Goal: Navigation & Orientation: Find specific page/section

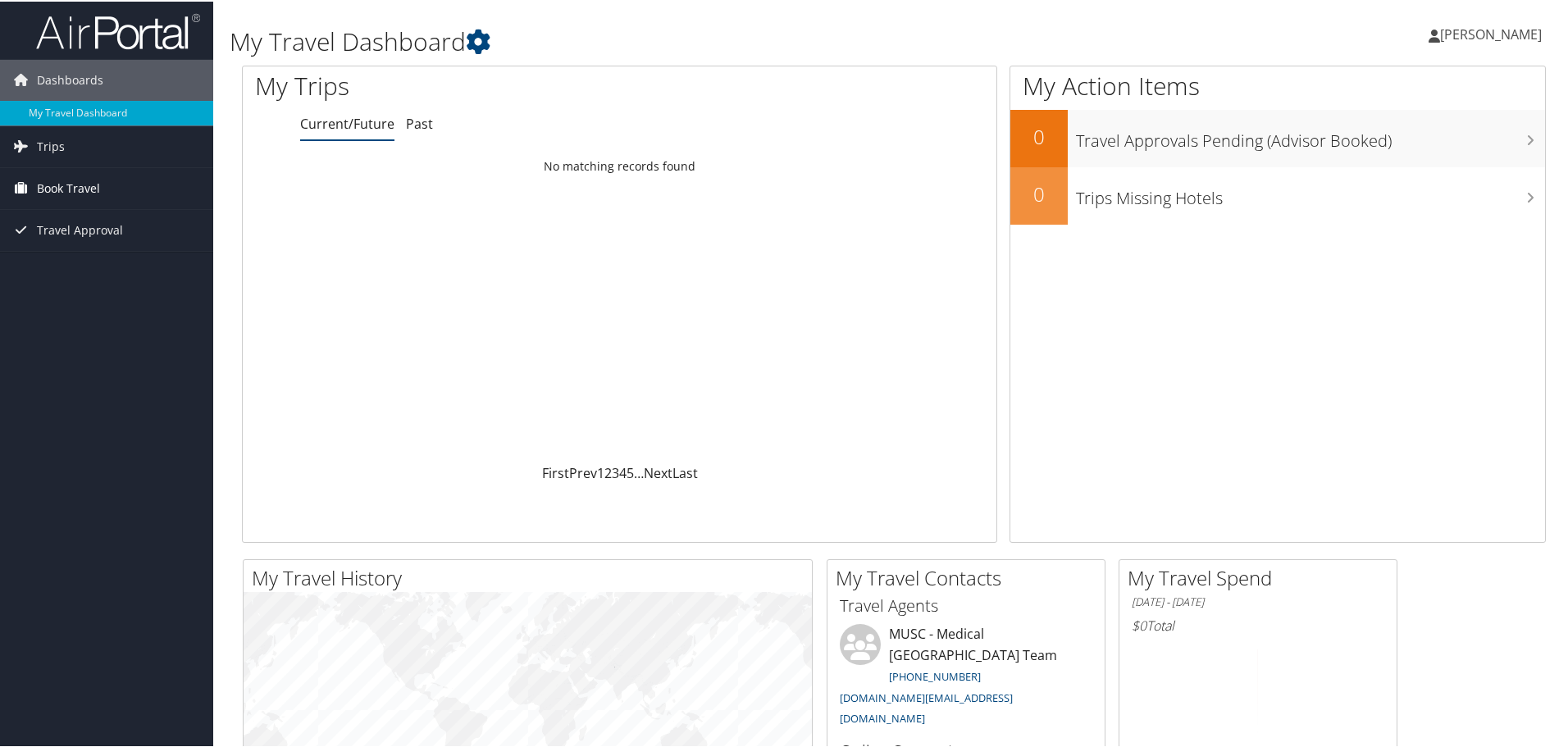
click at [74, 186] on span "Book Travel" at bounding box center [68, 186] width 63 height 41
click at [100, 300] on span "Travel Approval" at bounding box center [80, 302] width 86 height 41
click at [60, 146] on span "Trips" at bounding box center [50, 145] width 28 height 41
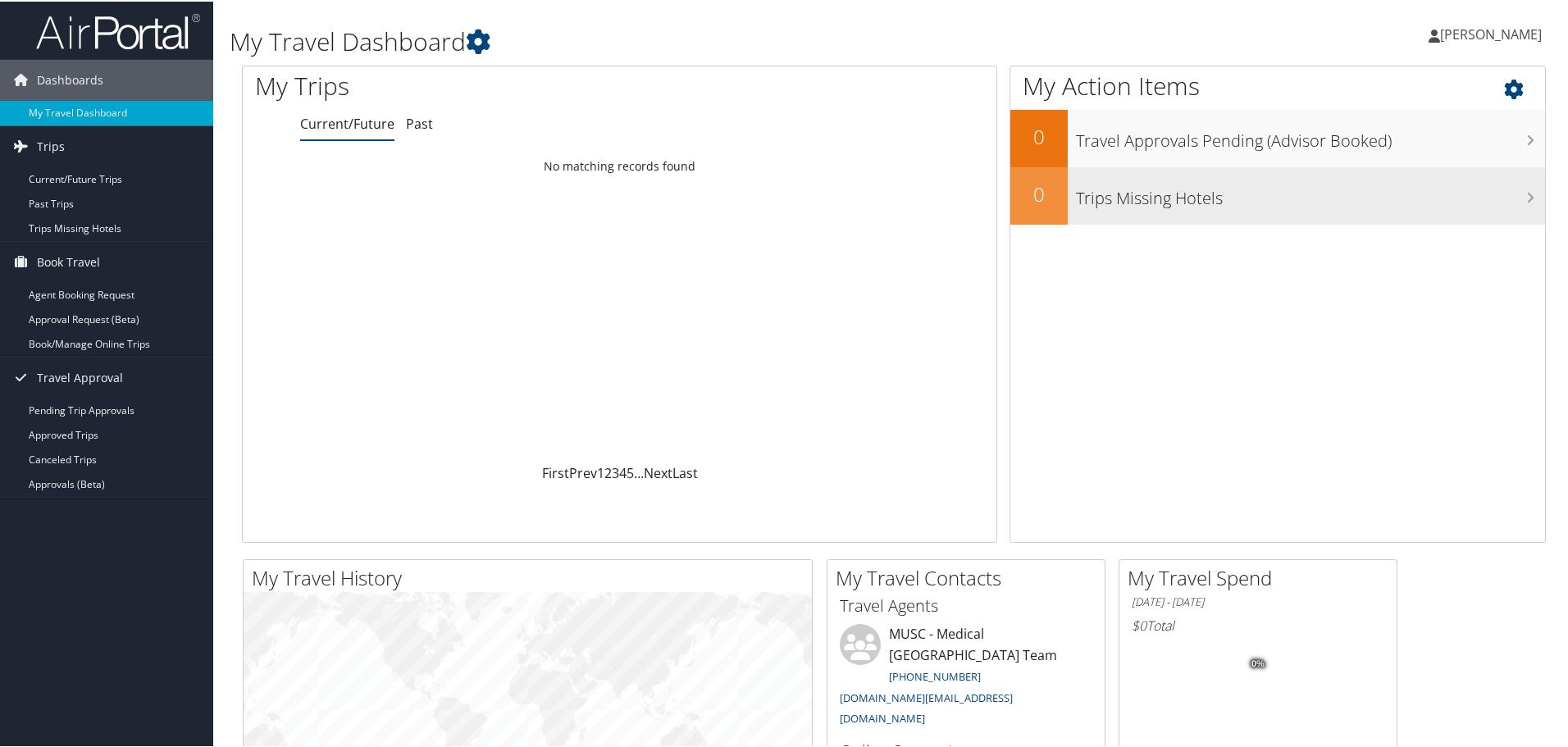
click at [1196, 210] on div "Trips Missing Hotels" at bounding box center [1305, 194] width 477 height 57
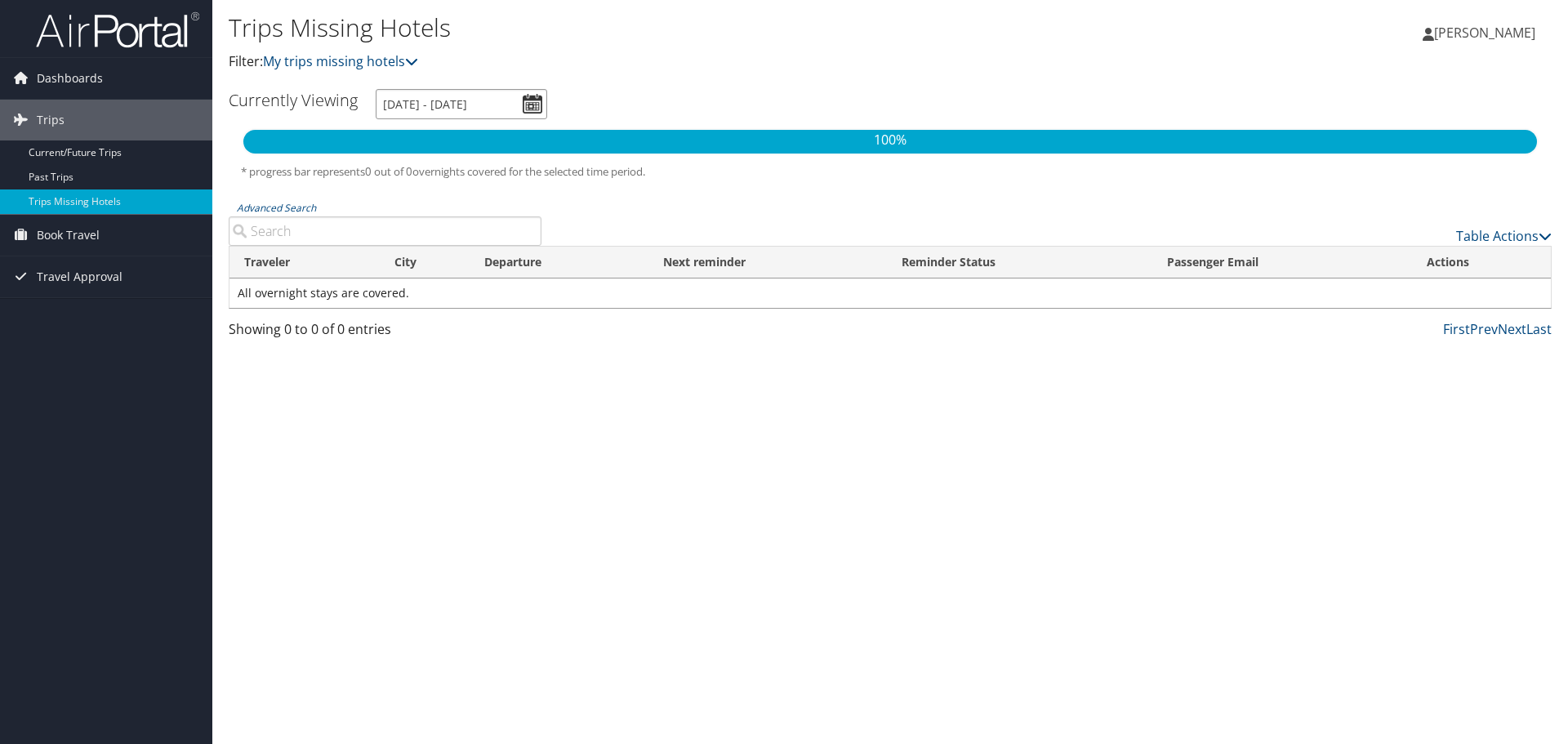
click at [517, 111] on input "9/9/2025 - 12/9/2025" at bounding box center [461, 104] width 171 height 30
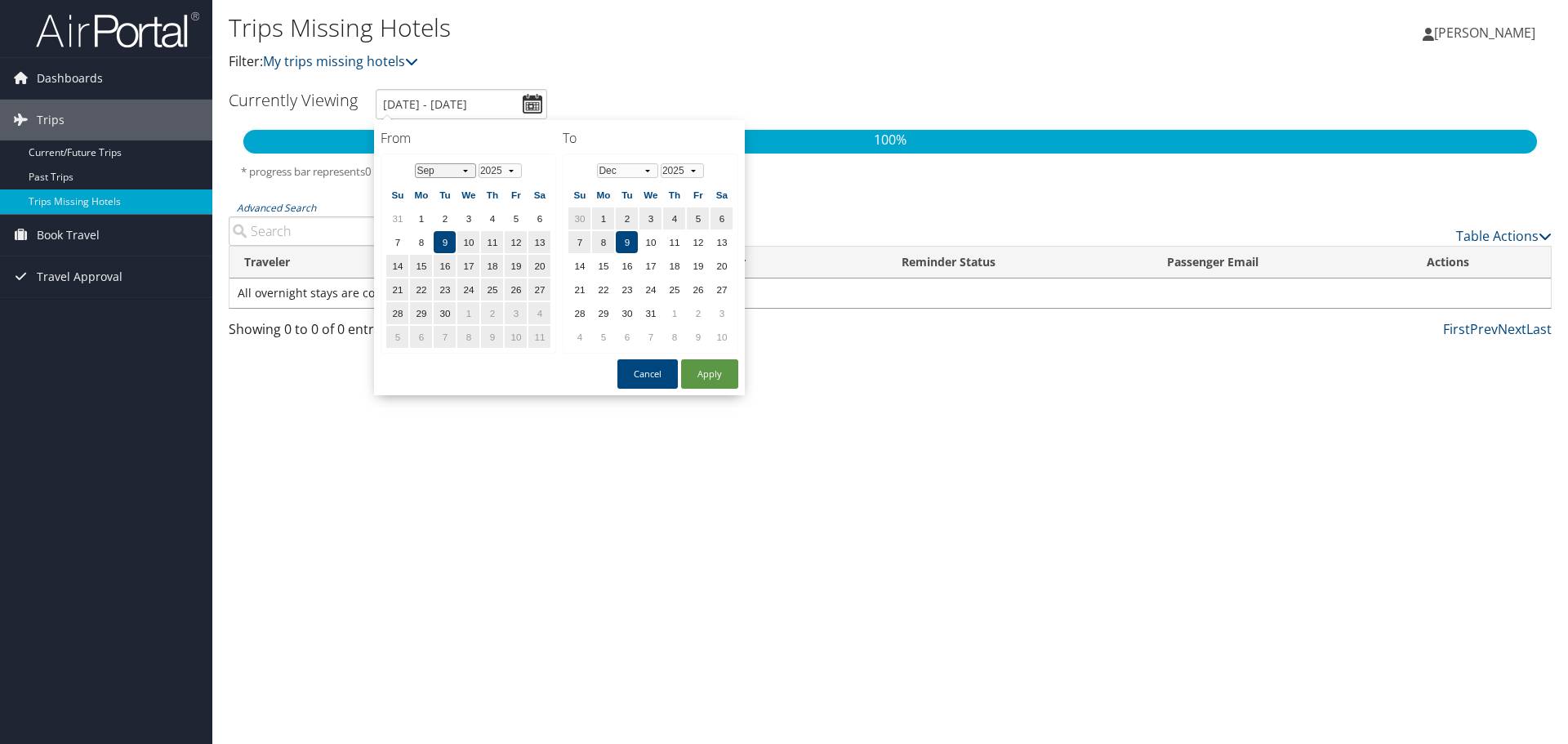
click at [463, 171] on select "Jan Feb Mar Apr May Jun Jul Aug Sep Oct Nov Dec" at bounding box center [445, 171] width 61 height 15
click at [492, 237] on td "9" at bounding box center [492, 242] width 22 height 22
click at [730, 384] on button "Apply" at bounding box center [710, 374] width 57 height 29
type input "10/9/2025 - 12/9/2025"
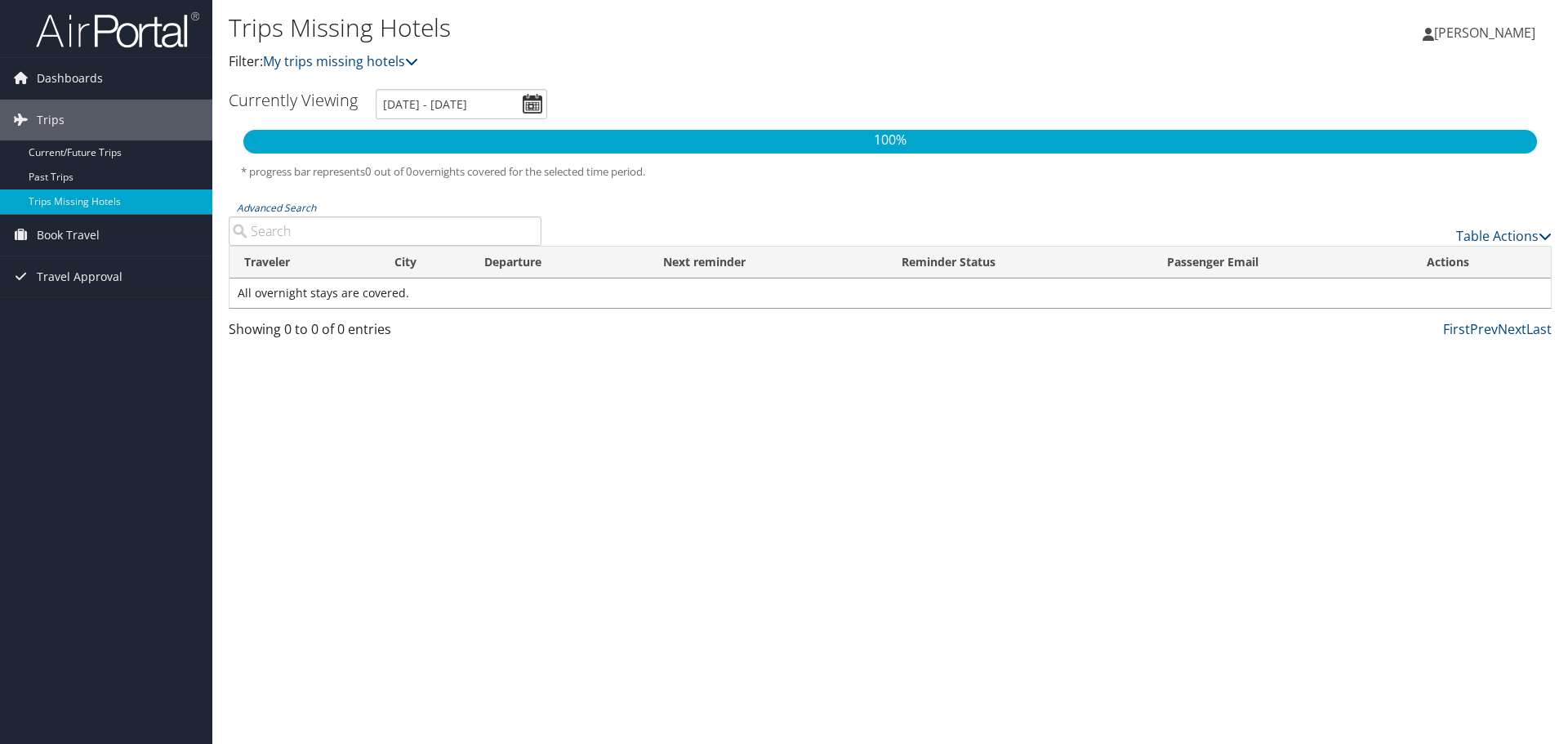
click at [309, 235] on input "Advanced Search" at bounding box center [385, 231] width 313 height 29
click at [1506, 236] on link "Table Actions" at bounding box center [1504, 237] width 95 height 18
click at [1506, 236] on div at bounding box center [784, 372] width 1568 height 744
click at [491, 501] on div "Trips Missing Hotels Filter: My trips missing hotels Janice Arda Janice Arda My…" at bounding box center [890, 372] width 1356 height 744
click at [381, 60] on link "My trips missing hotels" at bounding box center [341, 62] width 155 height 18
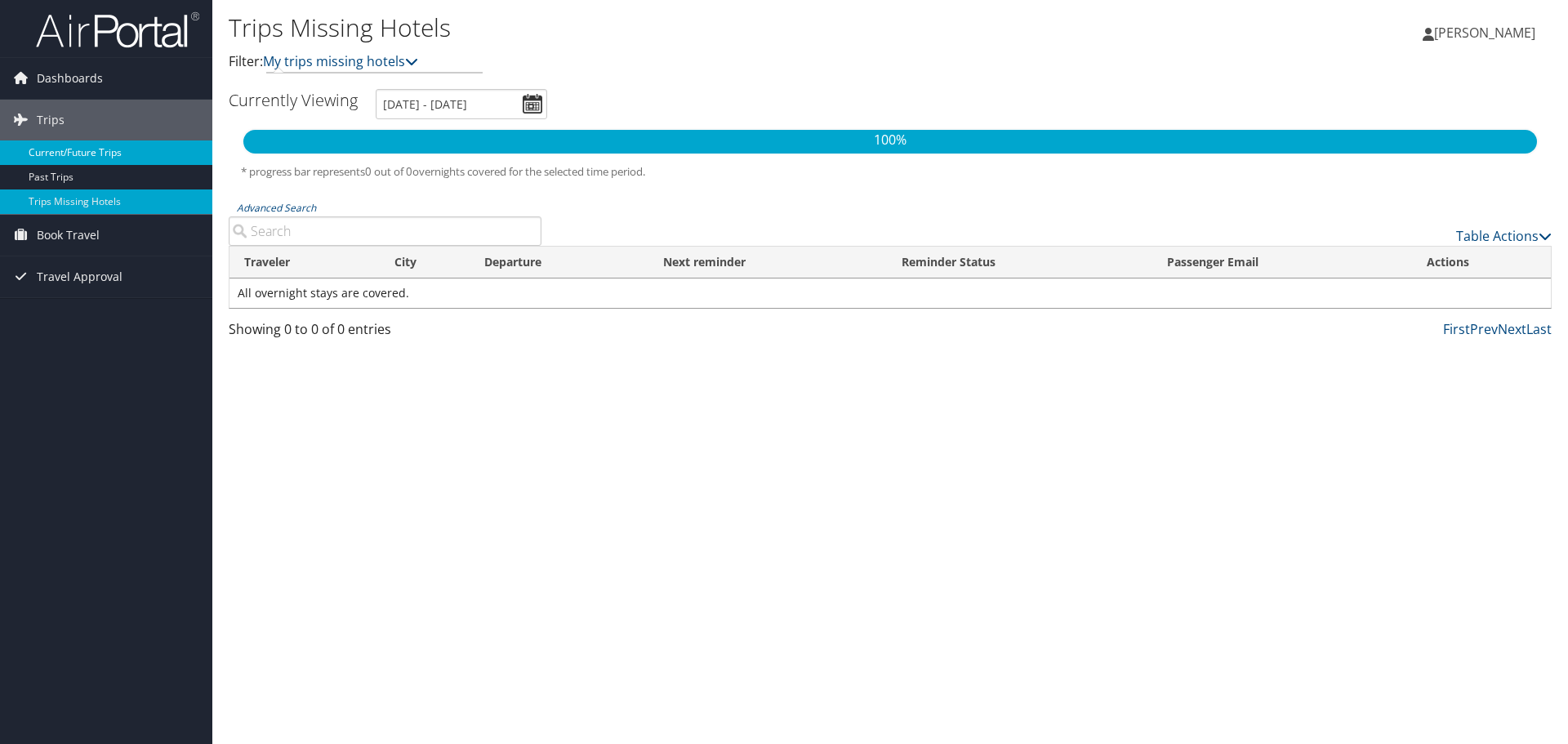
click at [68, 159] on link "Current/Future Trips" at bounding box center [106, 152] width 212 height 24
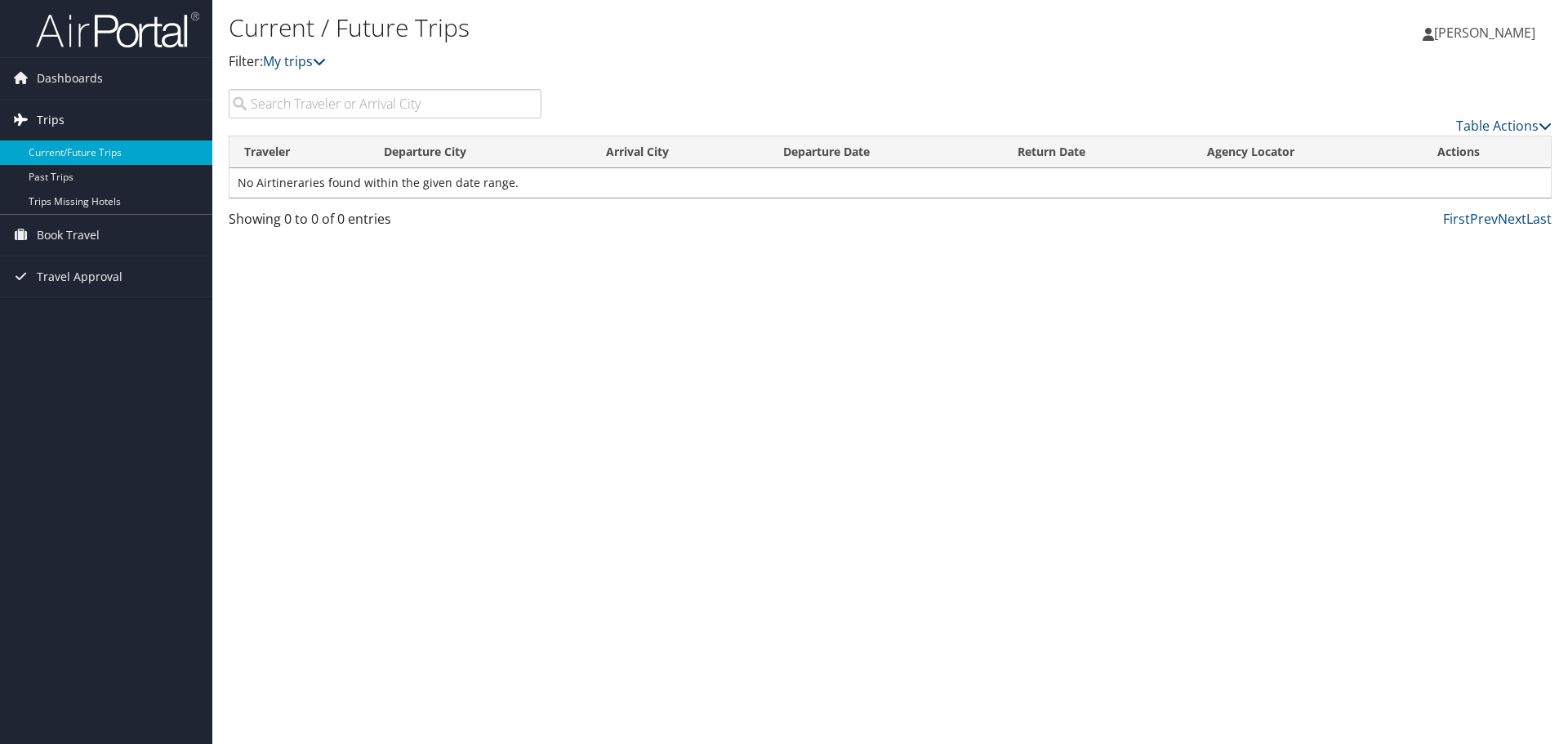
click at [43, 121] on span "Trips" at bounding box center [50, 120] width 28 height 41
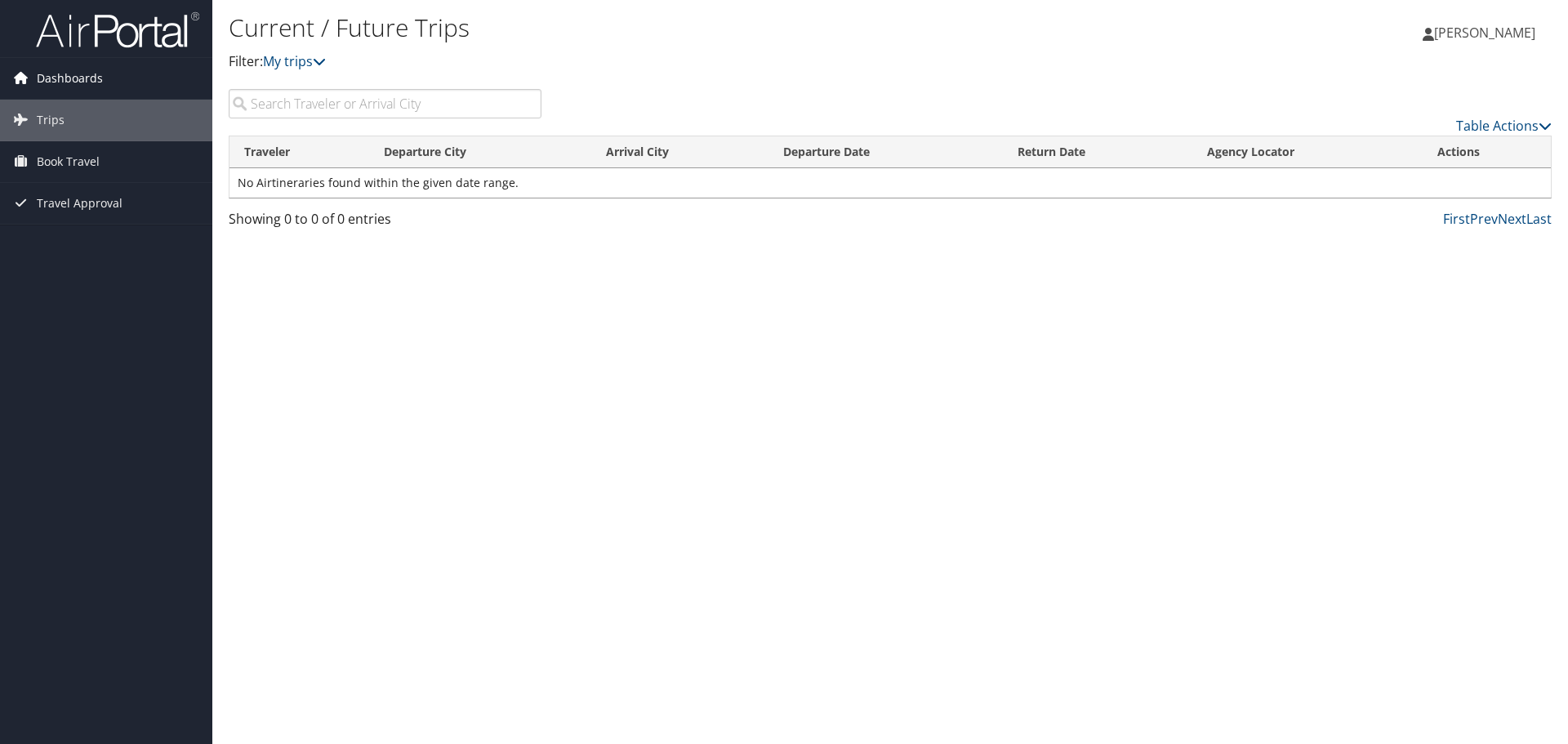
click at [112, 90] on link "Dashboards" at bounding box center [106, 78] width 212 height 41
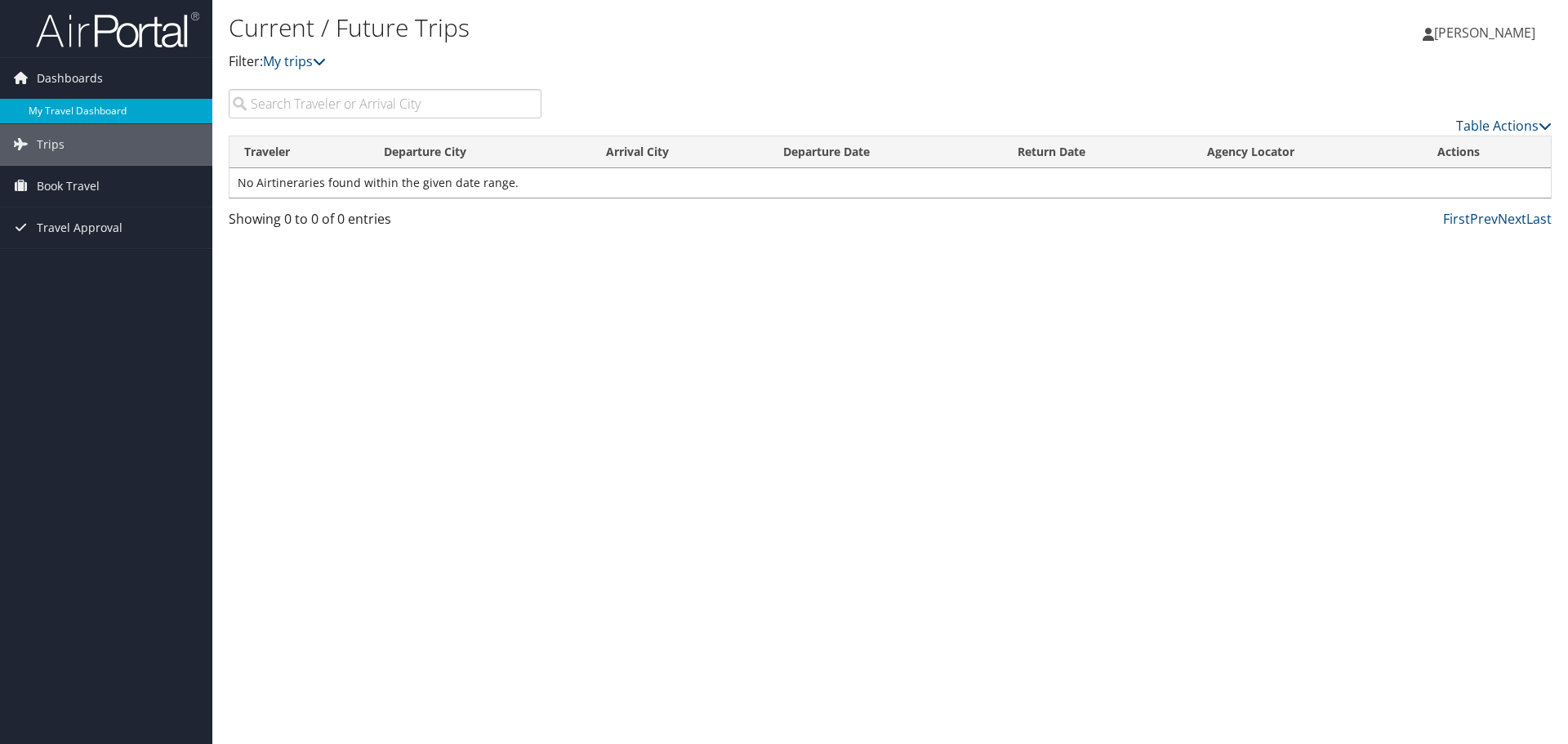
click at [90, 110] on link "My Travel Dashboard" at bounding box center [106, 110] width 212 height 24
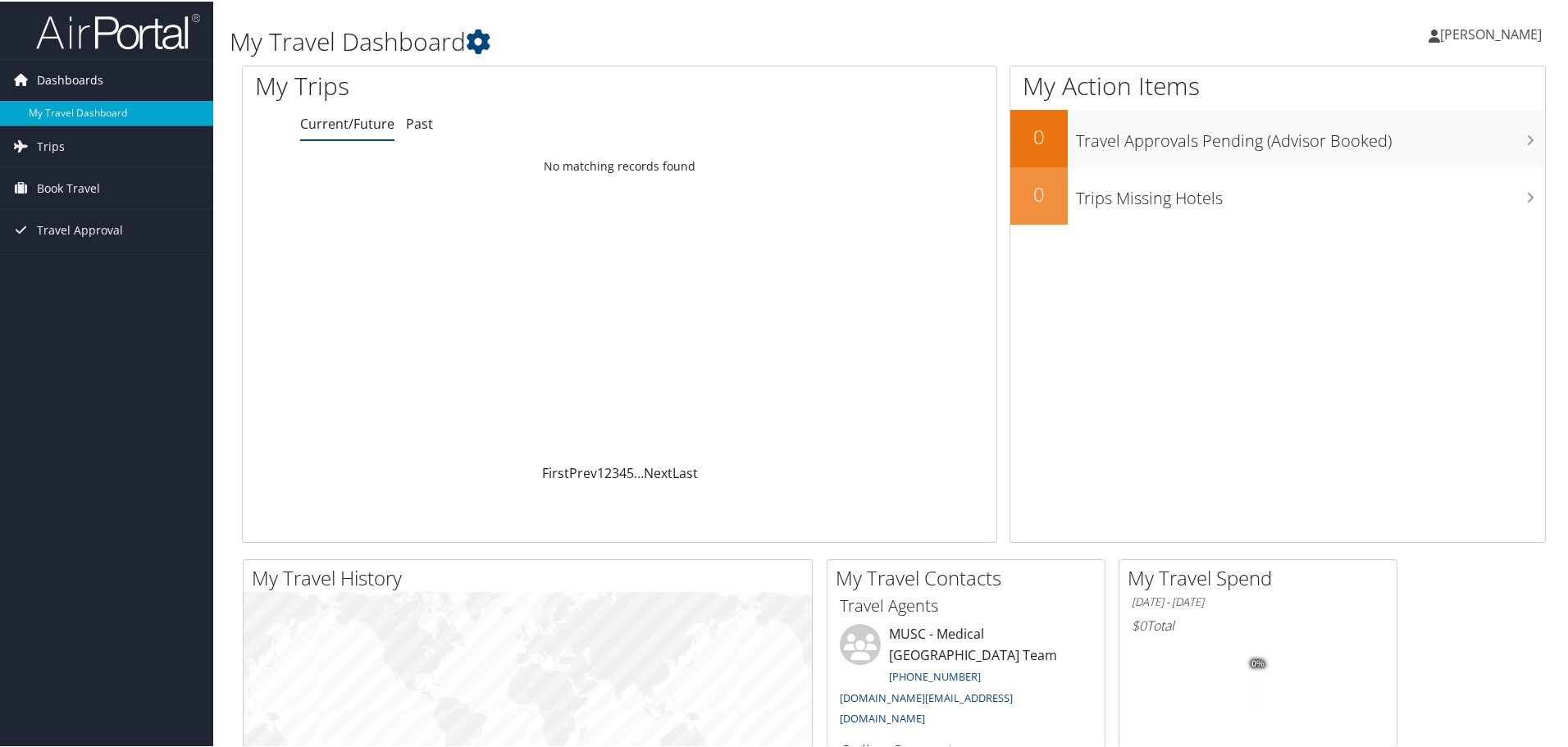
click at [116, 81] on link "Dashboards" at bounding box center [107, 78] width 213 height 41
click at [87, 85] on span "Dashboards" at bounding box center [70, 78] width 66 height 41
click at [84, 121] on link "My Travel Dashboard" at bounding box center [107, 111] width 213 height 24
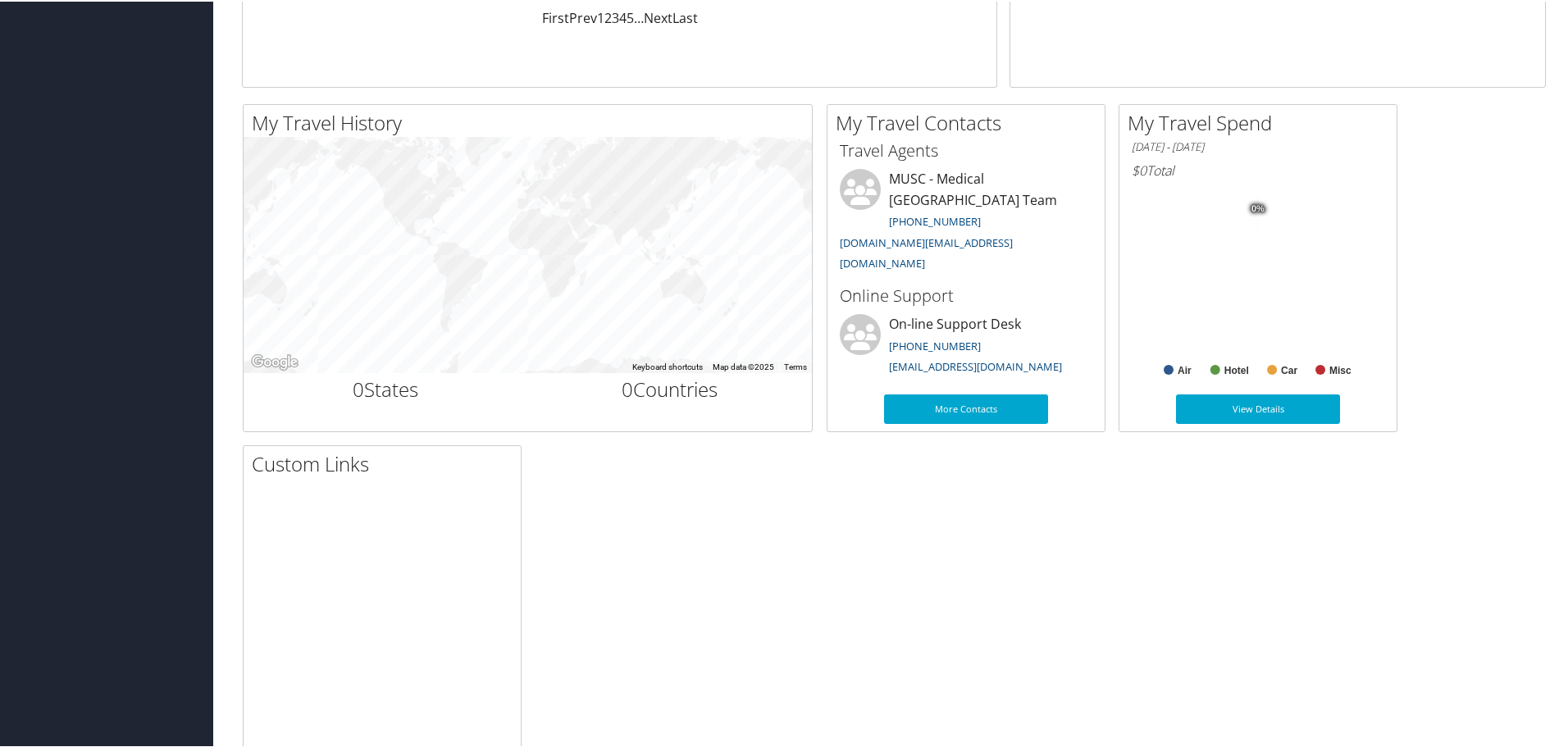
scroll to position [426, 0]
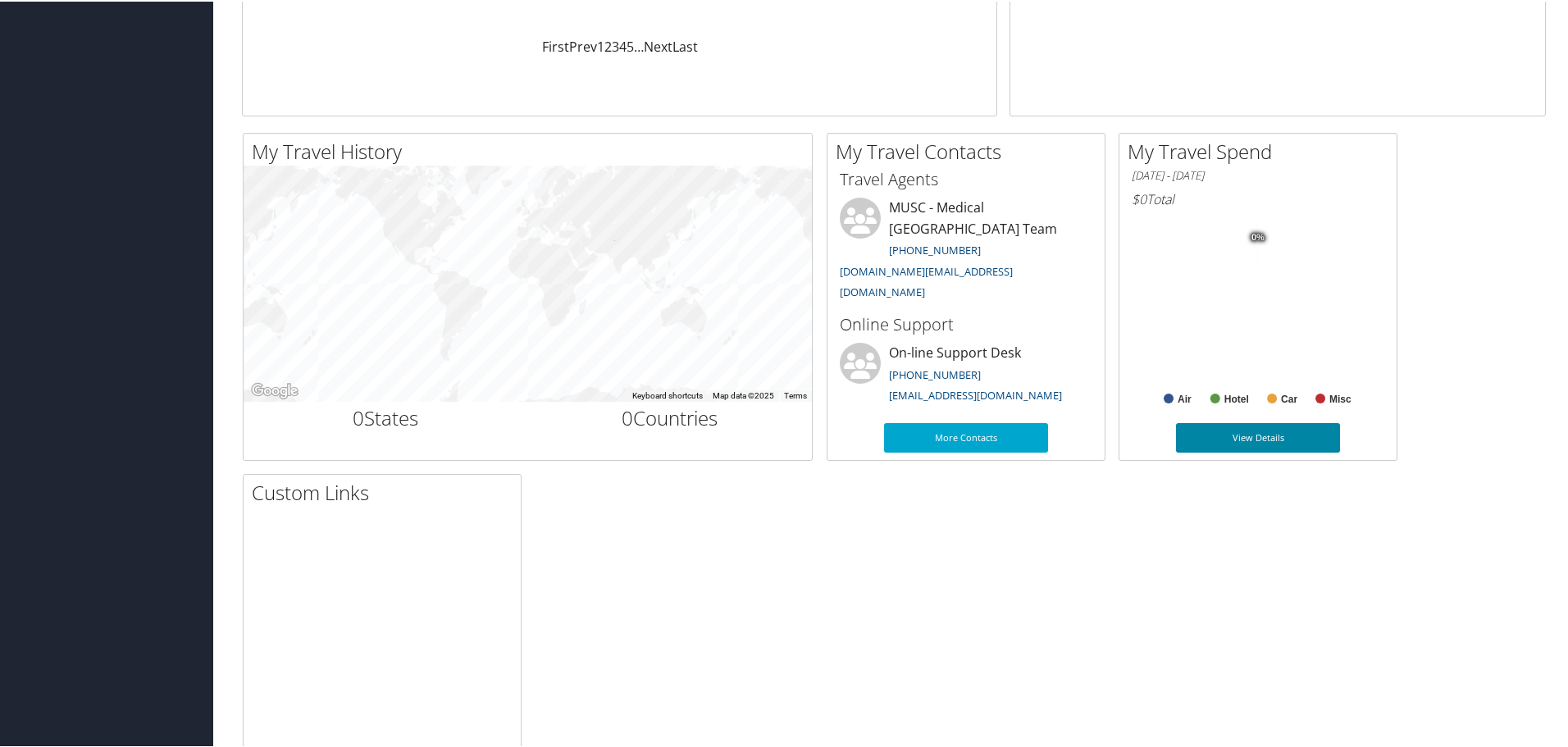
click at [1245, 437] on link "View Details" at bounding box center [1257, 436] width 164 height 29
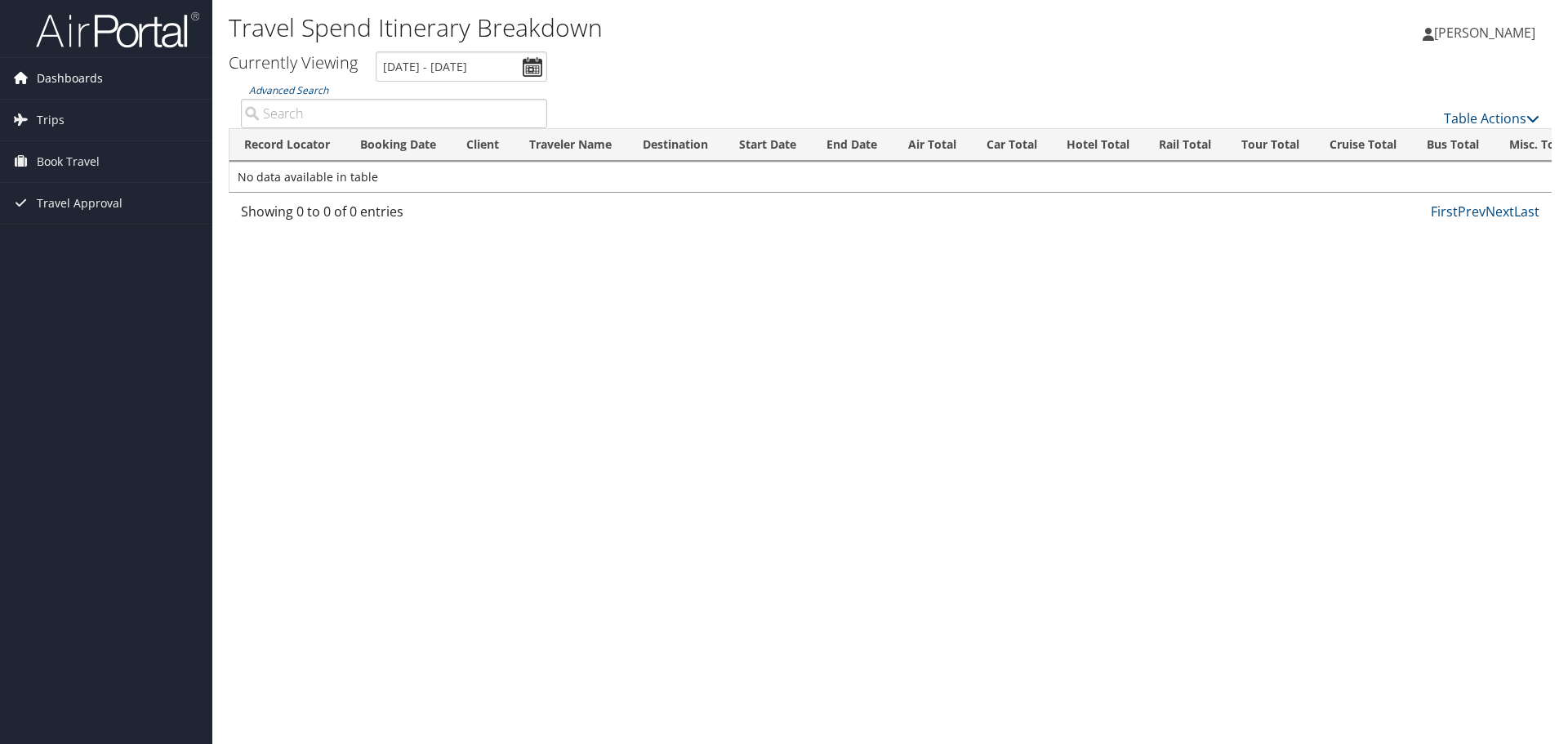
click at [70, 84] on span "Dashboards" at bounding box center [69, 78] width 66 height 41
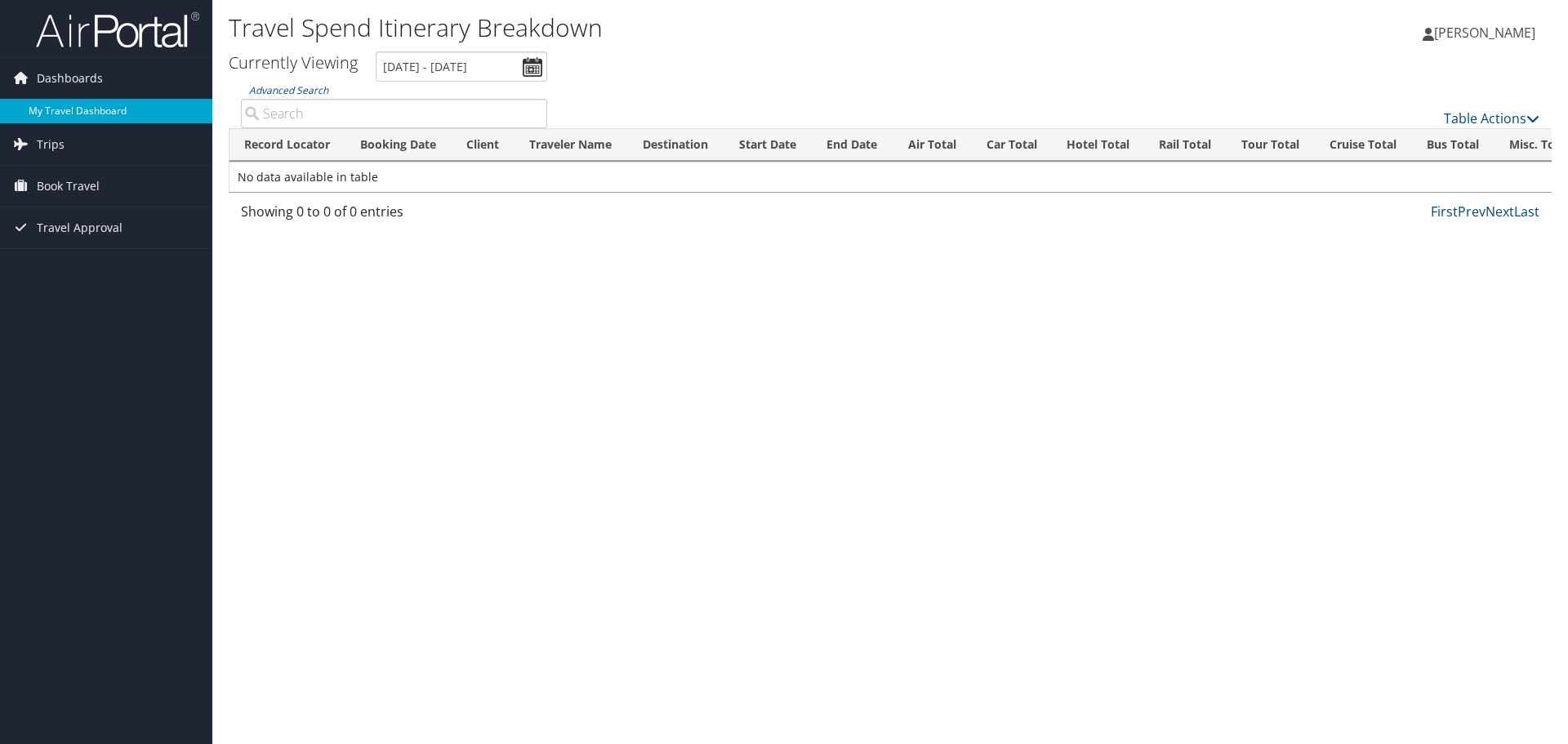
click at [65, 105] on link "My Travel Dashboard" at bounding box center [106, 110] width 212 height 24
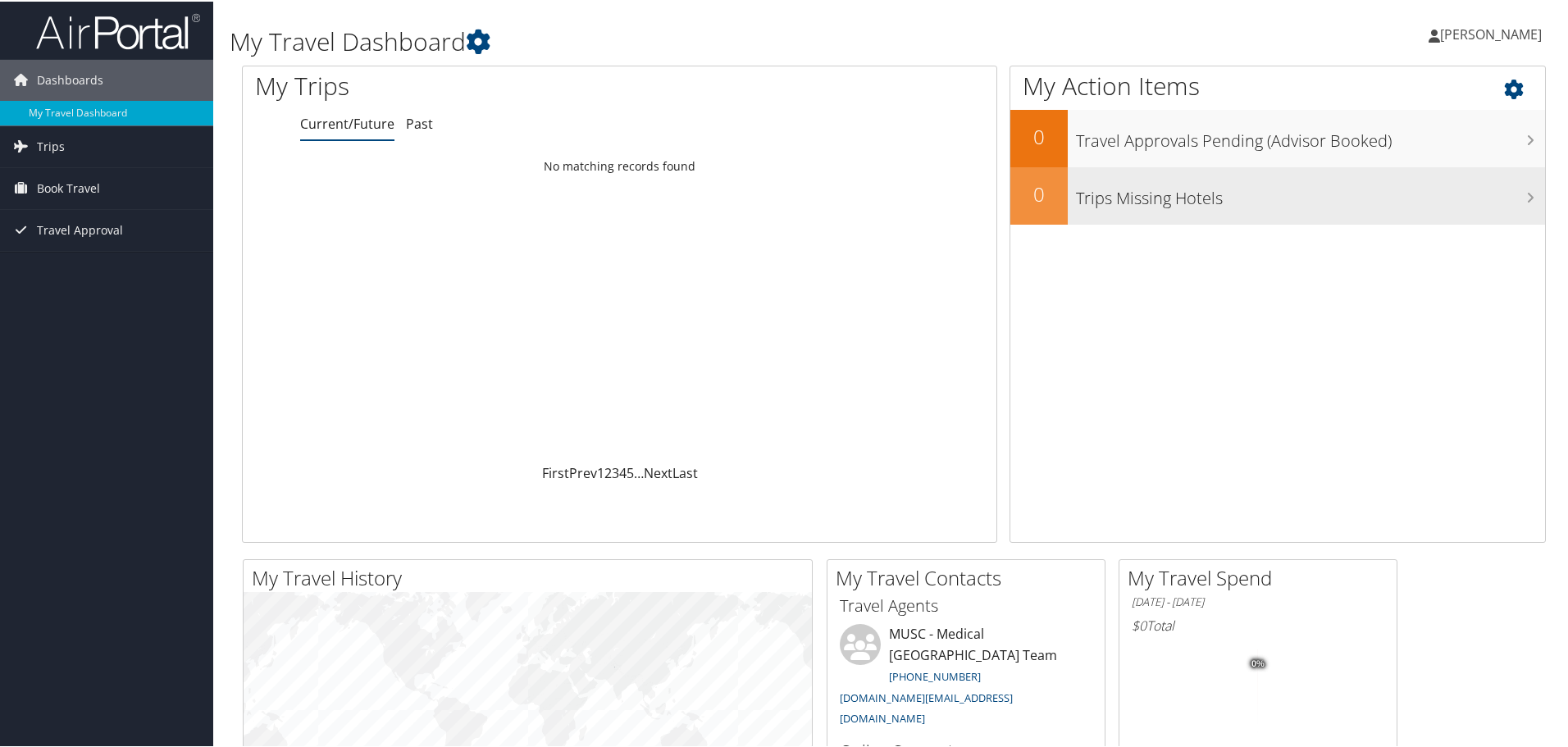
click at [1224, 202] on h3 "Trips Missing Hotels" at bounding box center [1310, 192] width 469 height 31
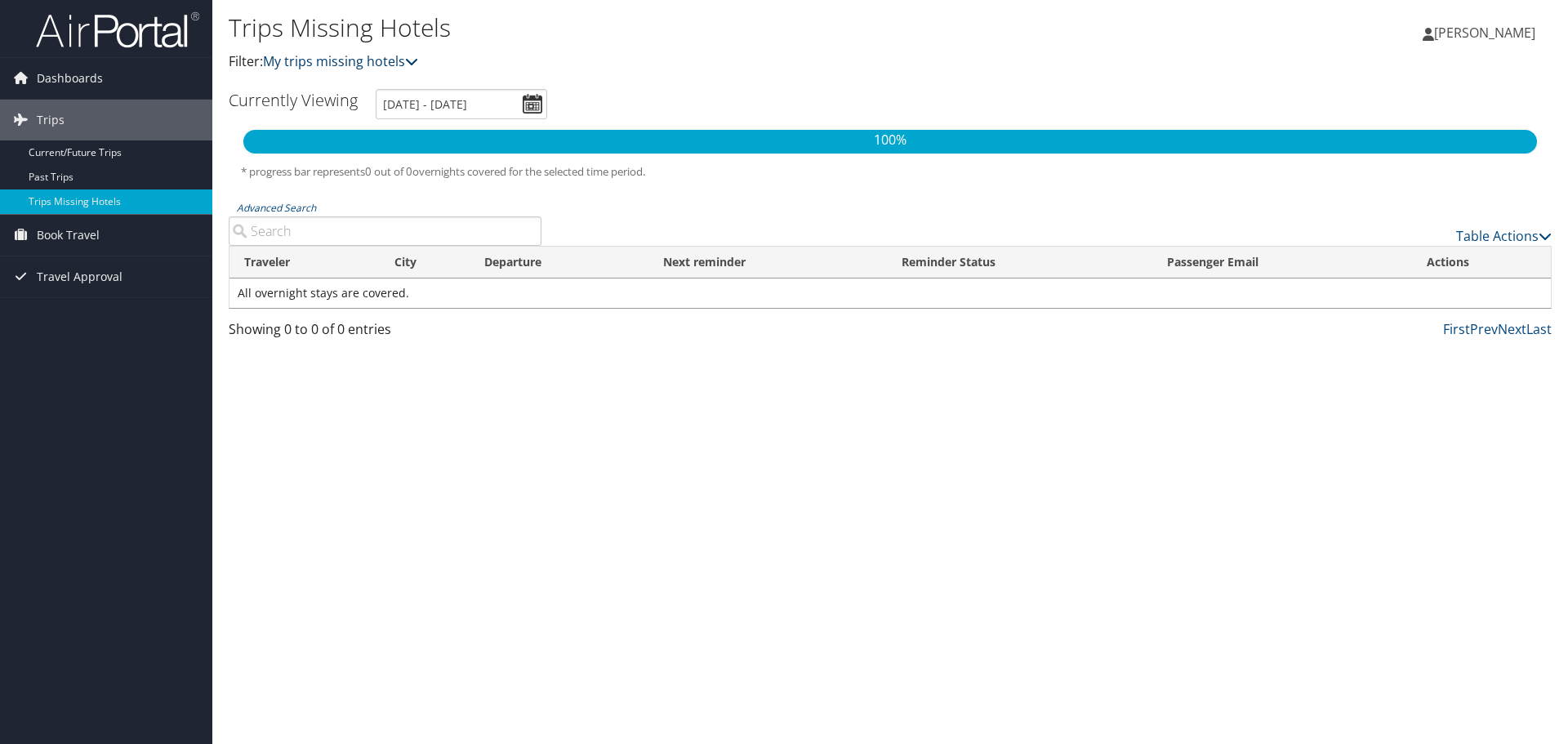
click at [335, 60] on link "My trips missing hotels" at bounding box center [341, 62] width 155 height 18
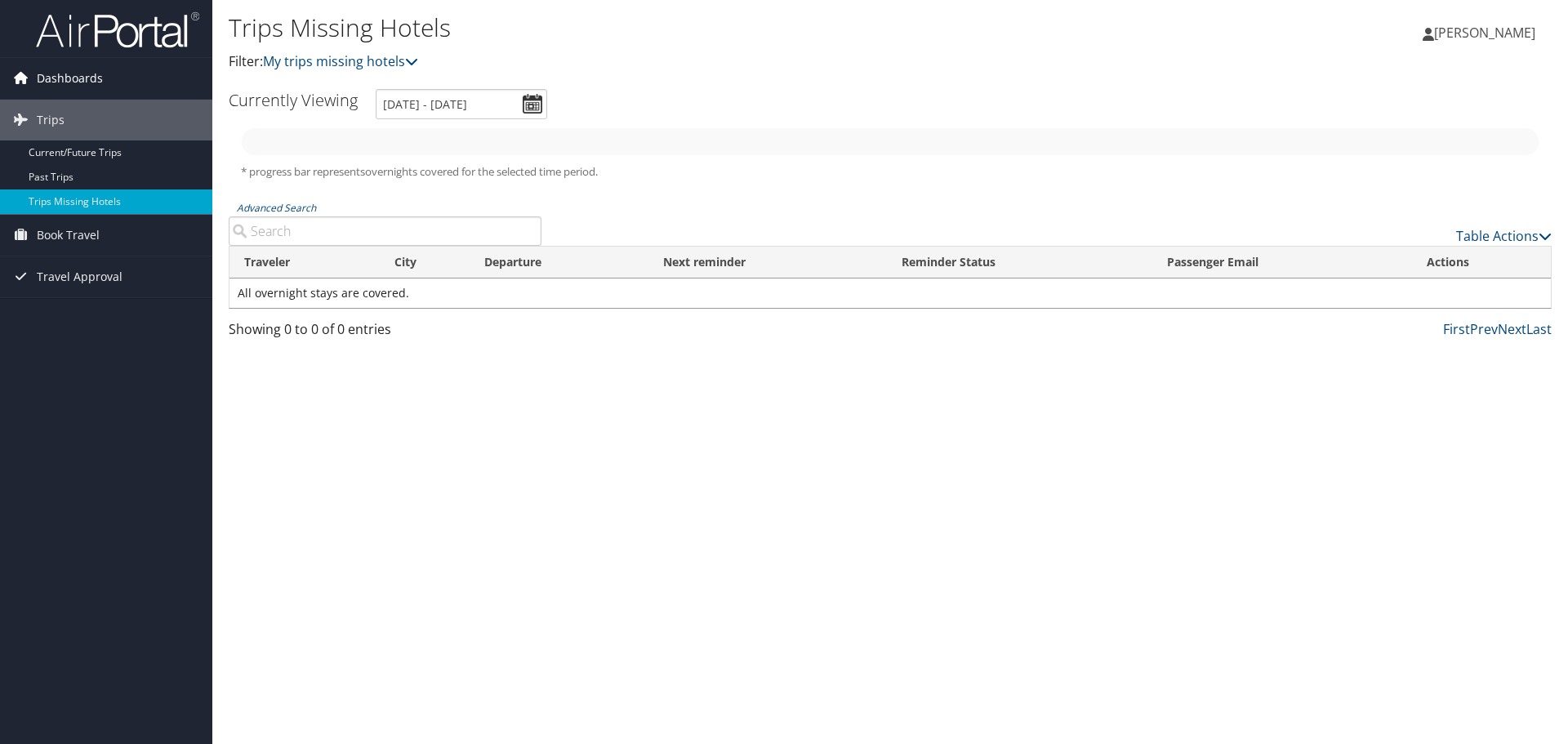
click at [90, 87] on span "Dashboards" at bounding box center [69, 78] width 66 height 41
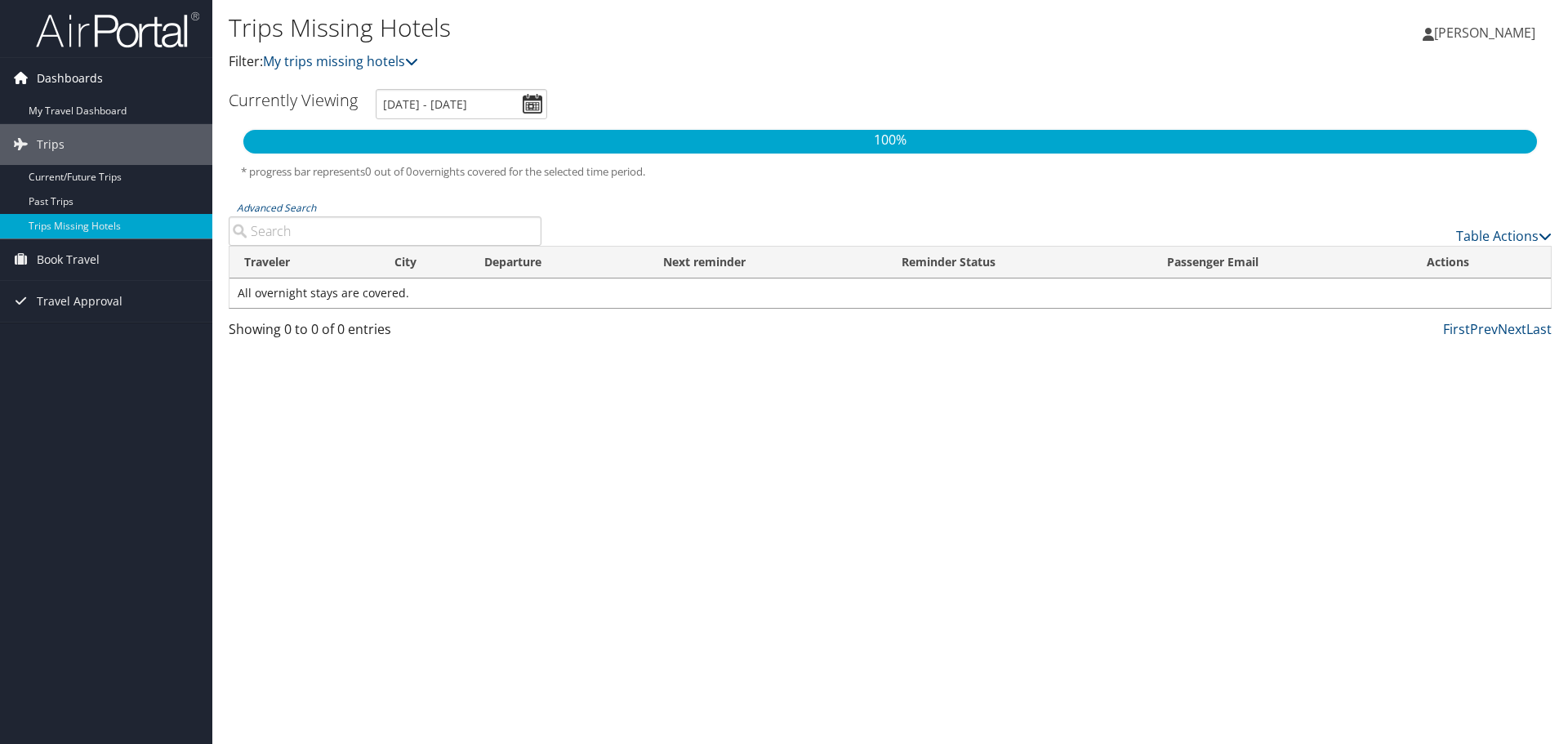
click at [59, 98] on span "Dashboards" at bounding box center [69, 78] width 66 height 41
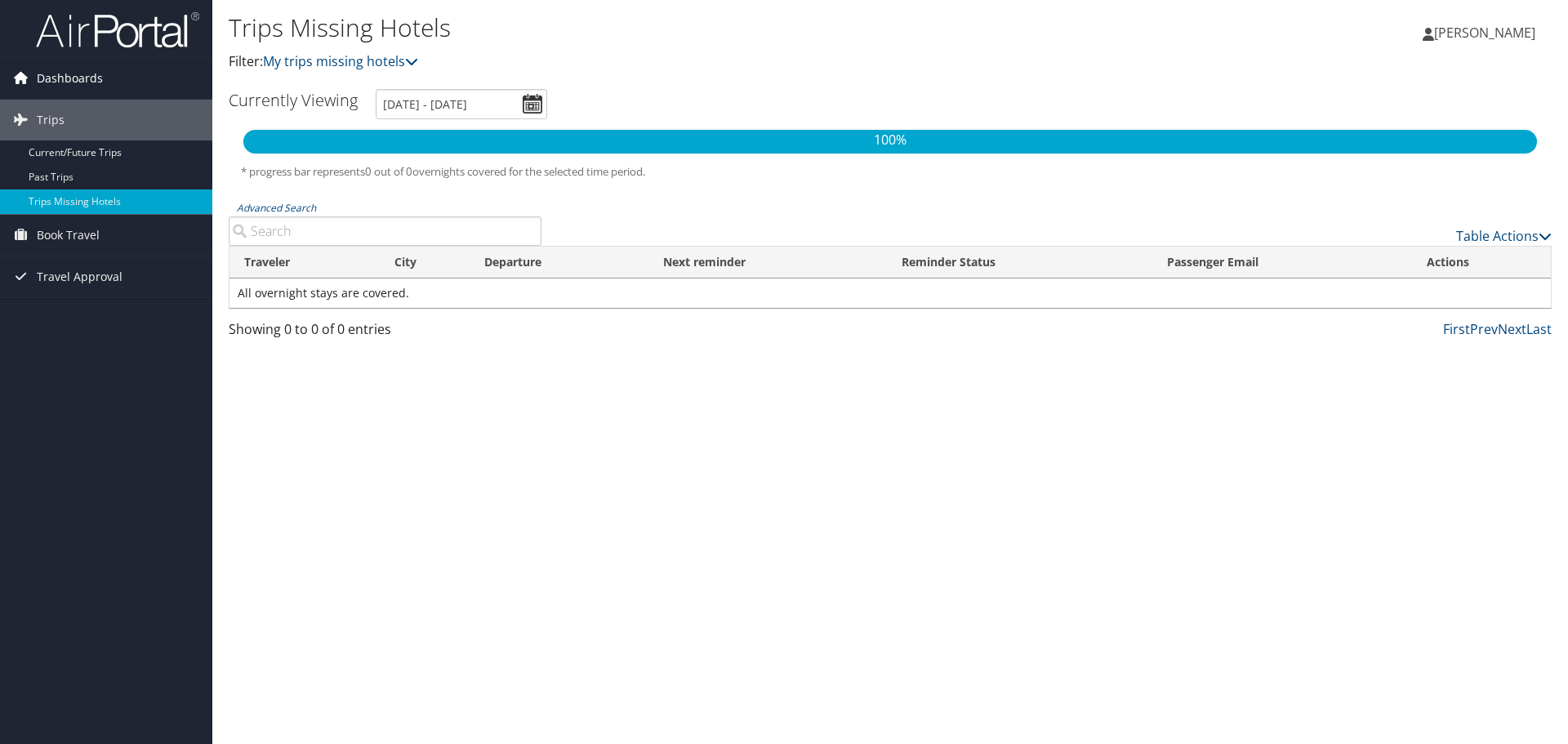
click at [81, 81] on span "Dashboards" at bounding box center [69, 78] width 66 height 41
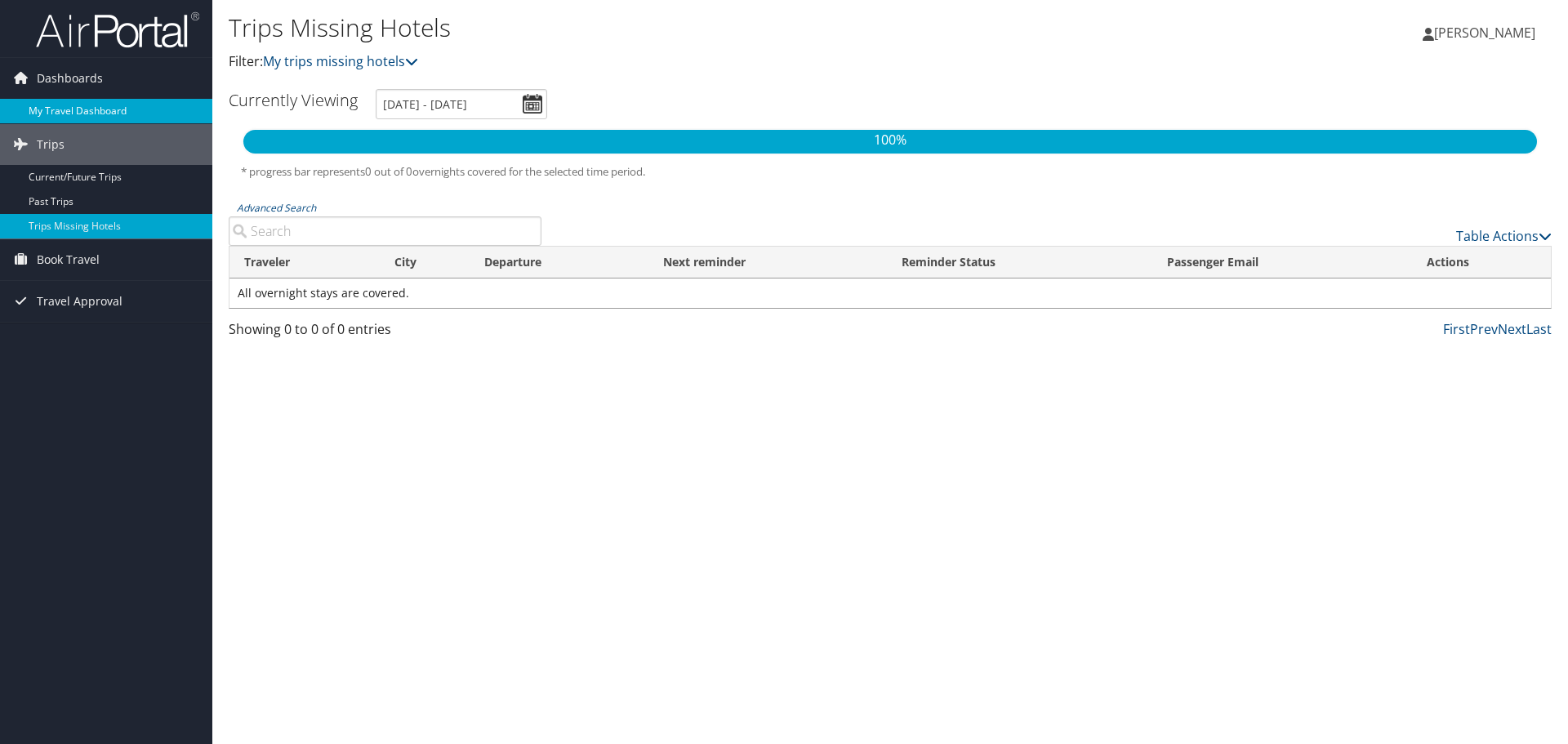
click at [79, 110] on link "My Travel Dashboard" at bounding box center [106, 110] width 212 height 24
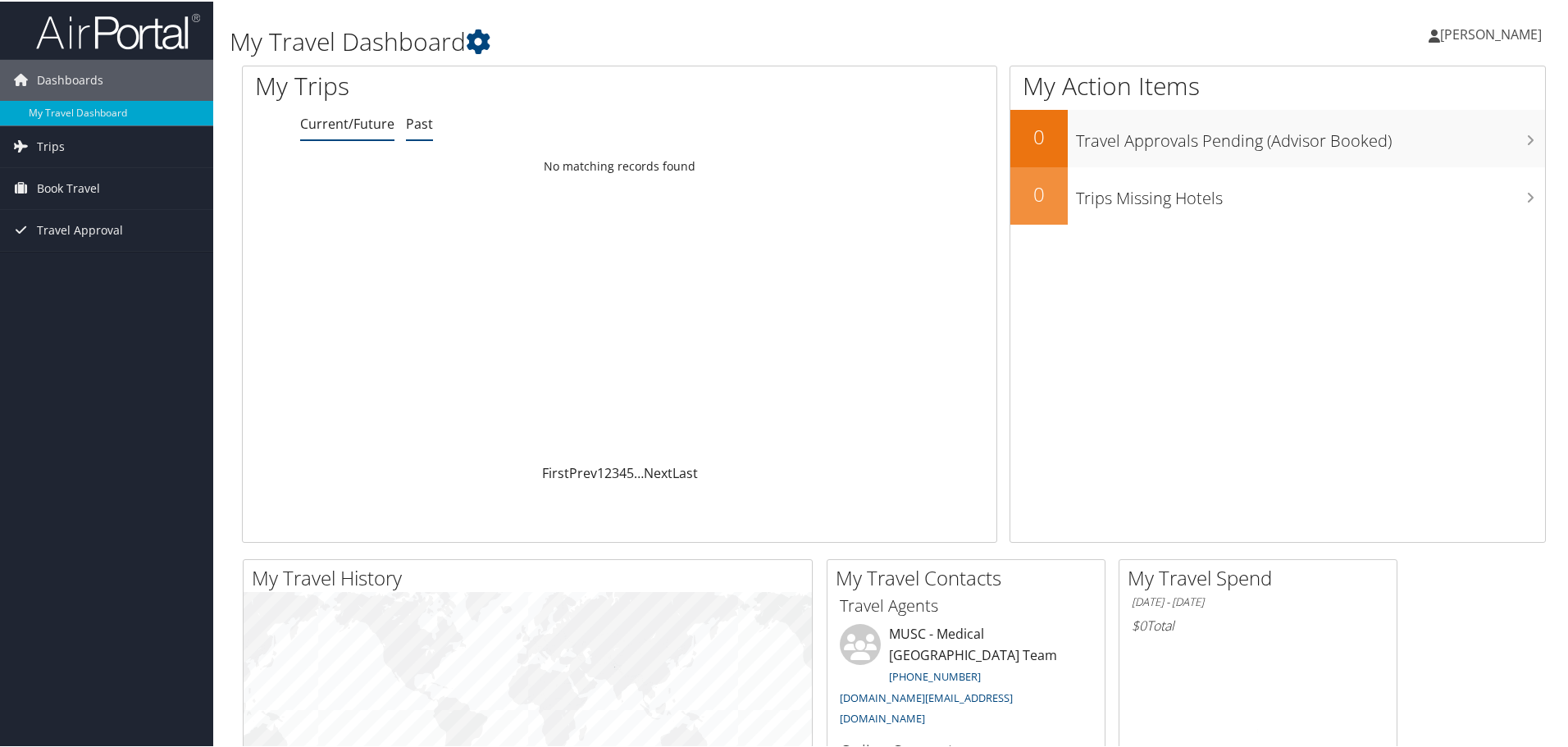
click at [414, 120] on link "Past" at bounding box center [419, 123] width 27 height 18
click at [392, 124] on link "Current/Future" at bounding box center [347, 123] width 94 height 18
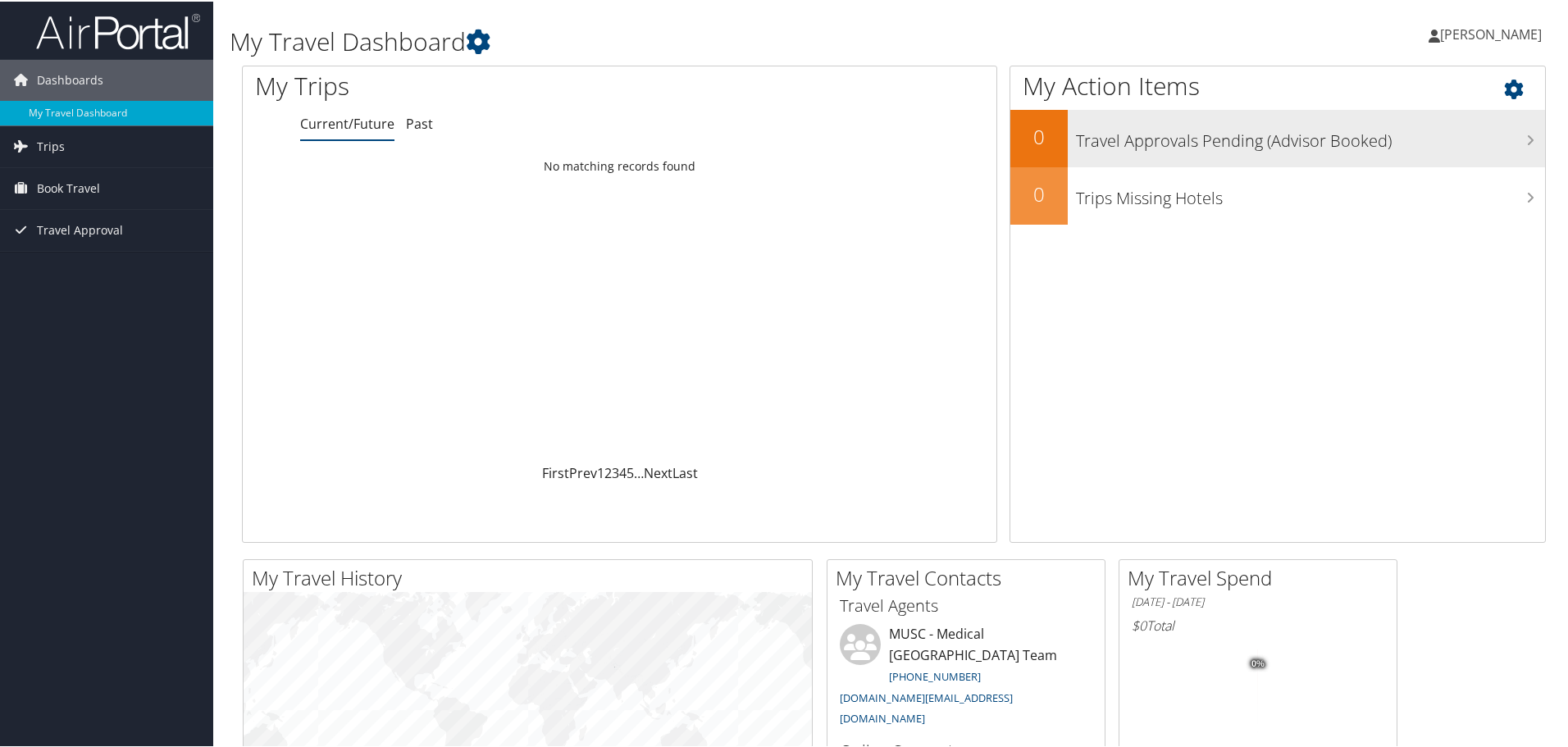
click at [1351, 140] on h3 "Travel Approvals Pending (Advisor Booked)" at bounding box center [1310, 135] width 469 height 31
